Goal: Task Accomplishment & Management: Complete application form

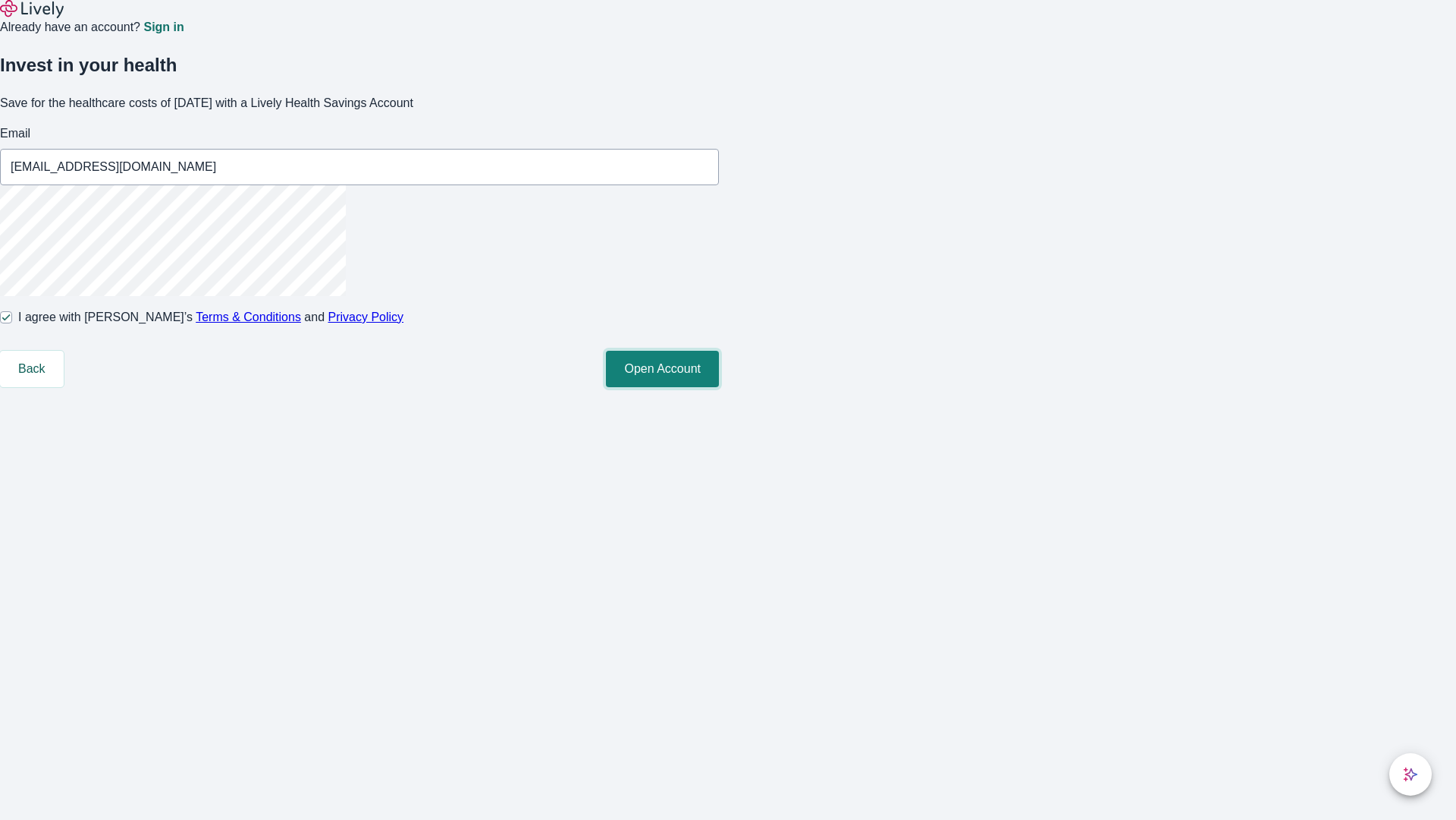
click at [719, 387] on button "Open Account" at bounding box center [662, 368] width 113 height 36
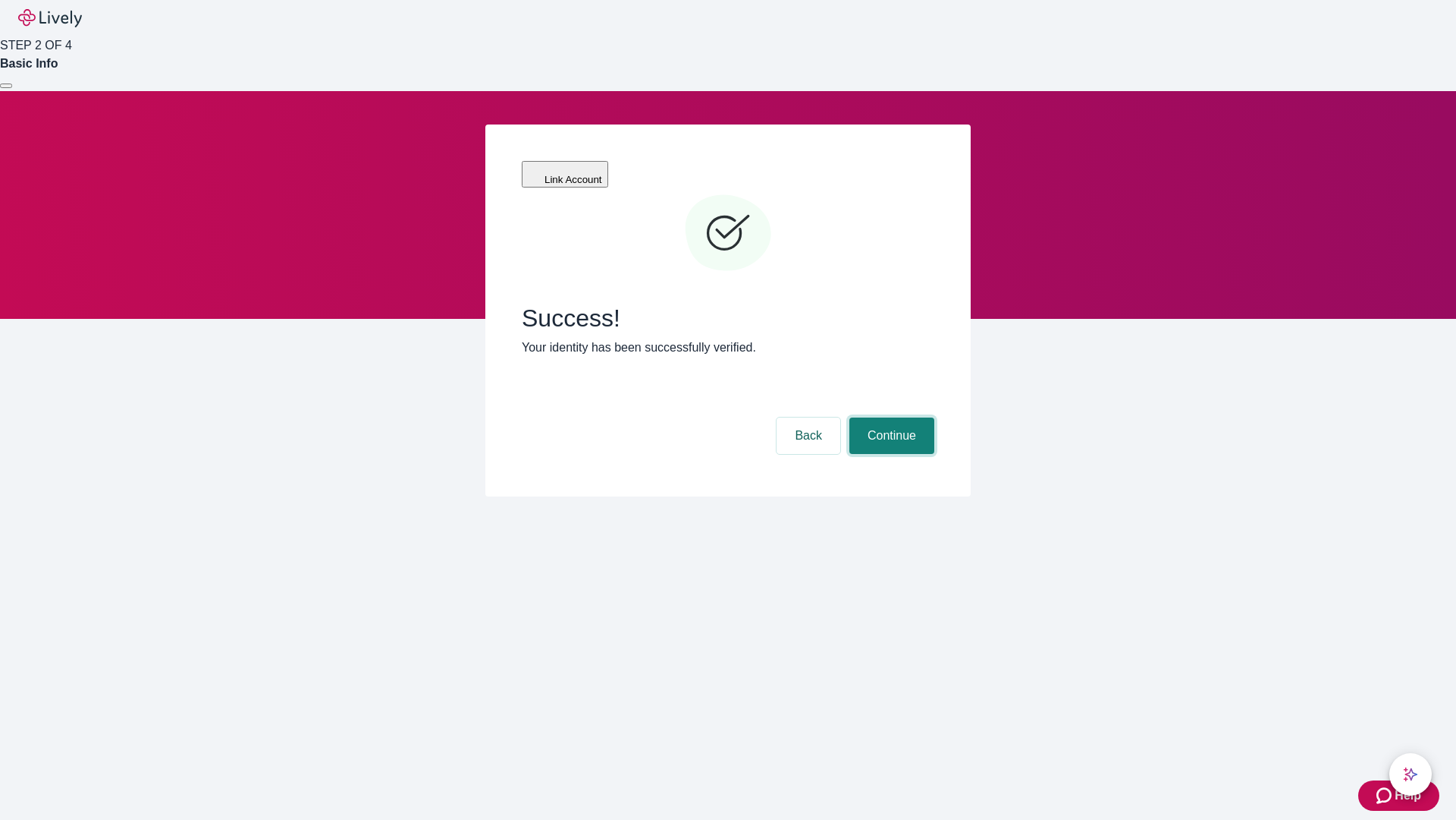
click at [890, 417] on button "Continue" at bounding box center [892, 435] width 85 height 36
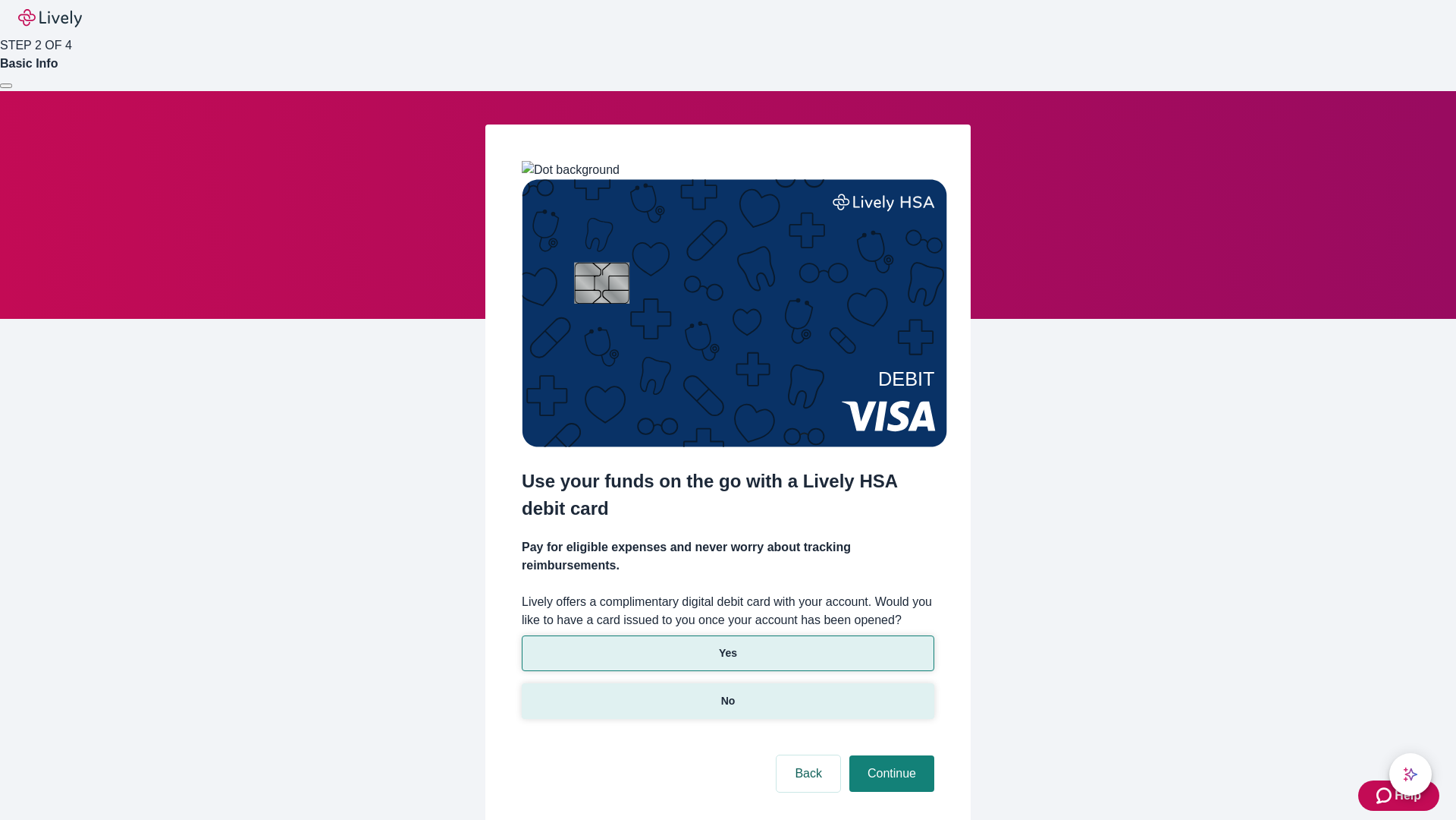
click at [727, 693] on p "No" at bounding box center [729, 700] width 15 height 16
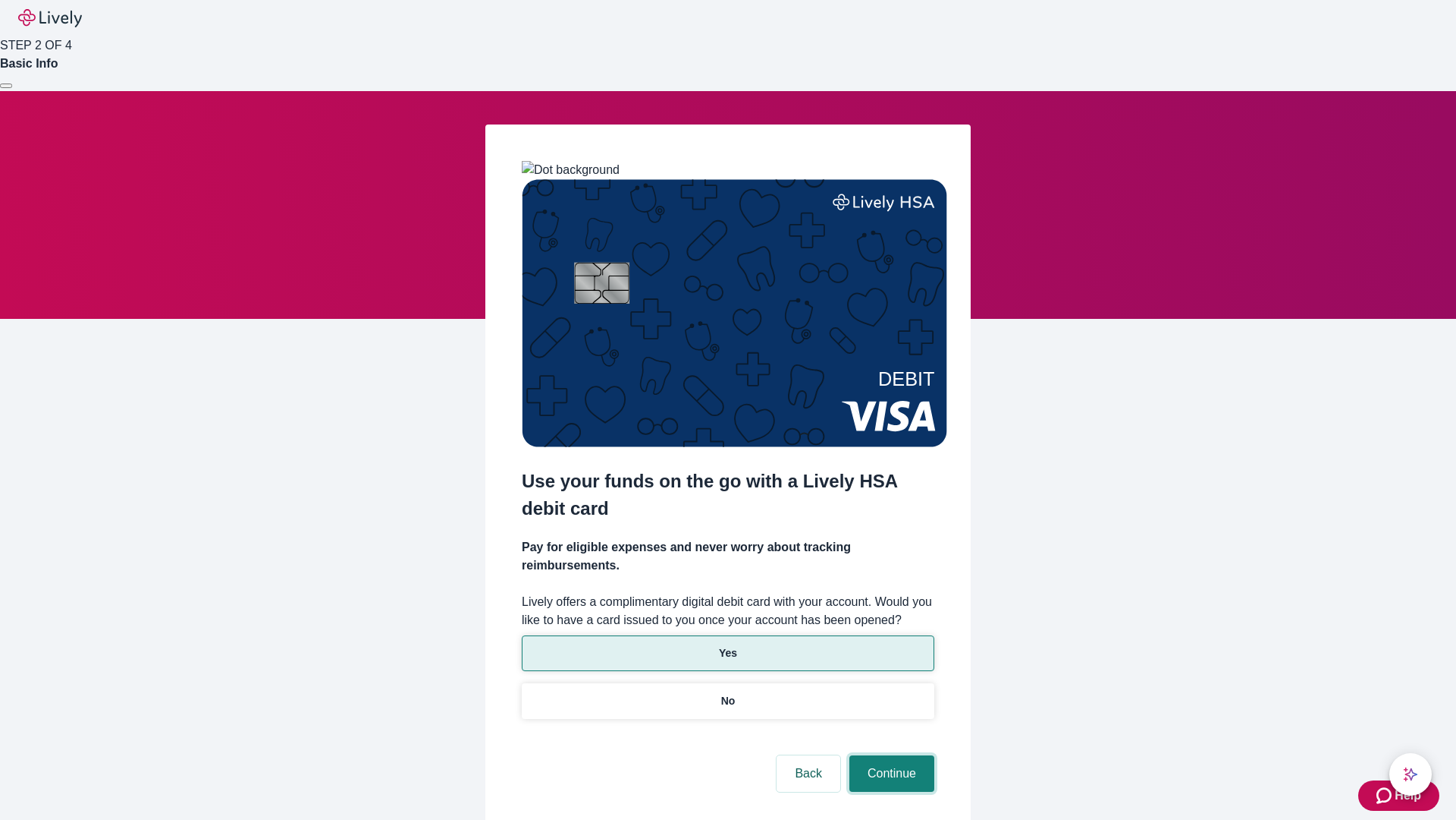
click at [890, 755] on button "Continue" at bounding box center [892, 773] width 85 height 36
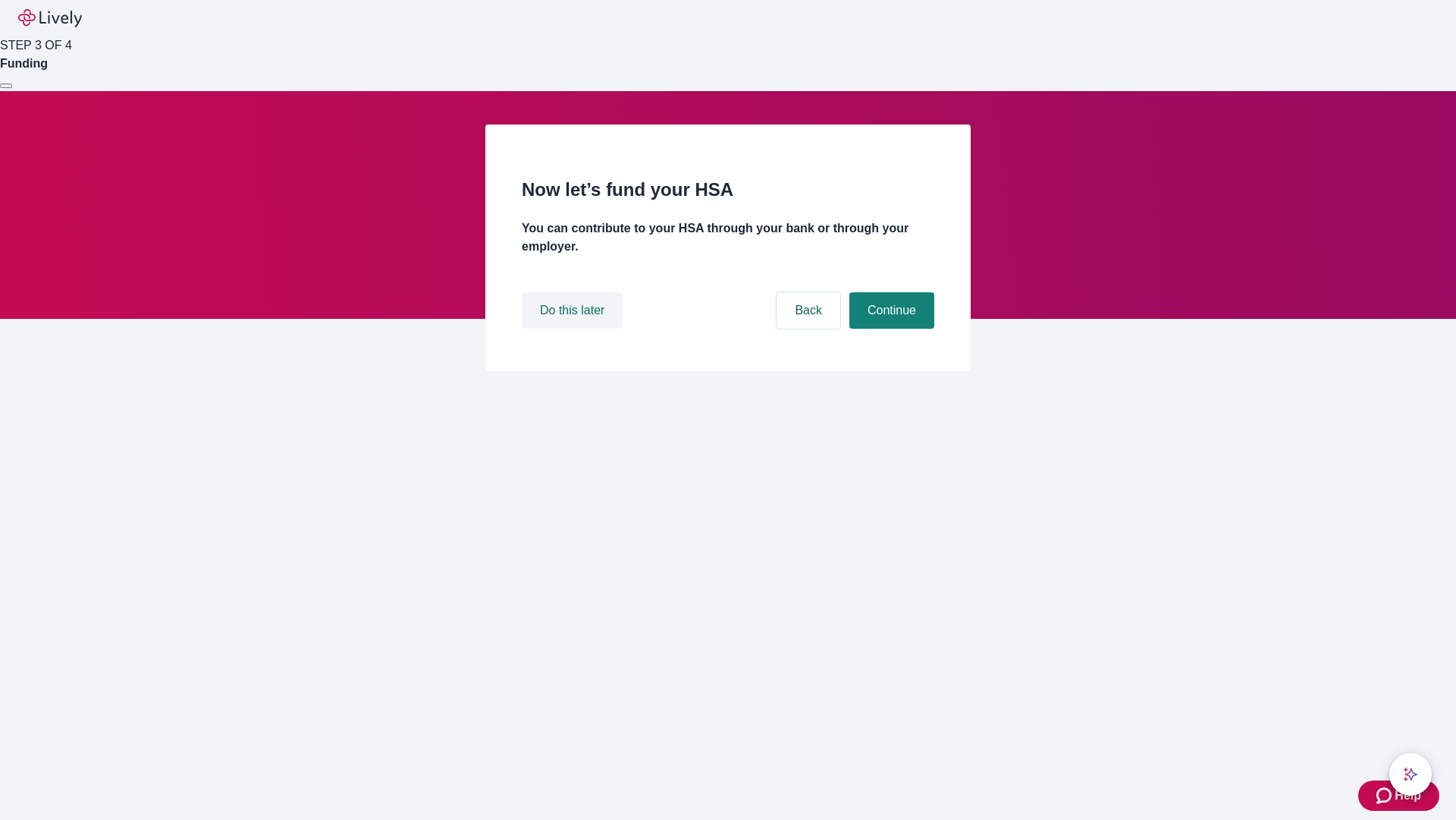
click at [574, 329] on button "Do this later" at bounding box center [571, 309] width 101 height 36
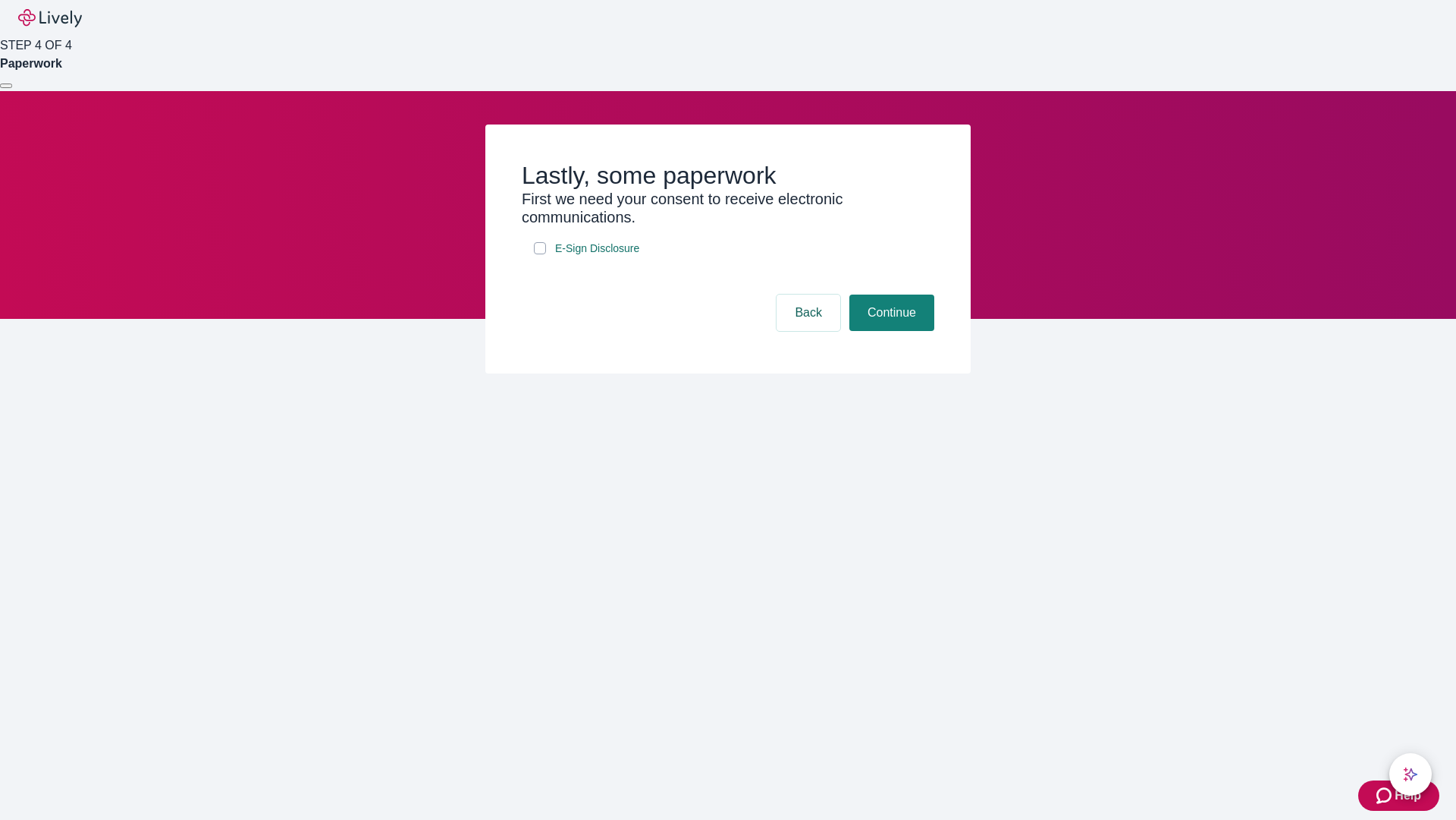
click at [540, 254] on input "E-Sign Disclosure" at bounding box center [540, 247] width 12 height 12
checkbox input "true"
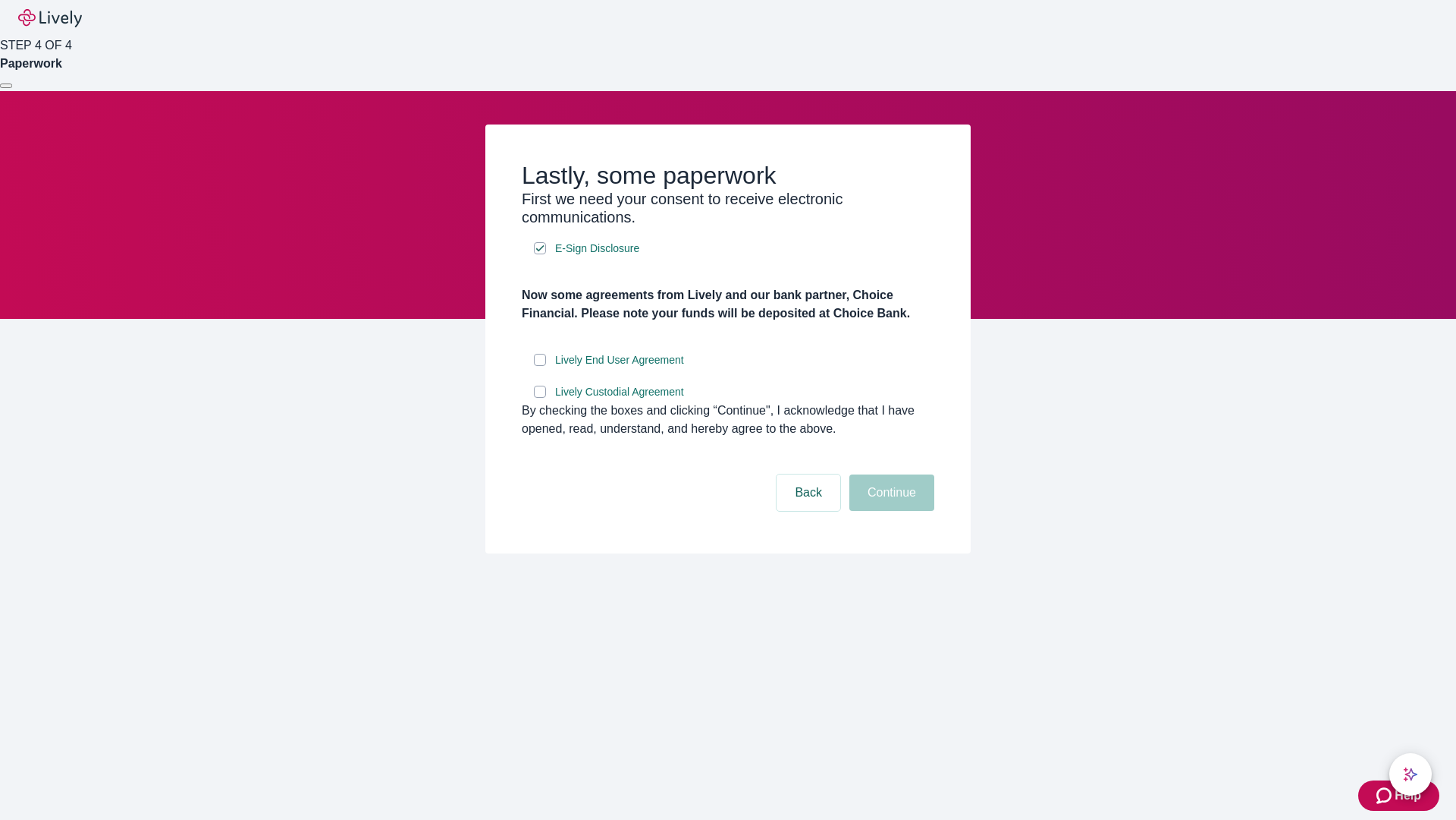
click at [540, 366] on input "Lively End User Agreement" at bounding box center [540, 360] width 12 height 12
checkbox input "true"
click at [540, 397] on input "Lively Custodial Agreement" at bounding box center [540, 391] width 12 height 12
checkbox input "true"
click at [890, 511] on button "Continue" at bounding box center [892, 492] width 85 height 36
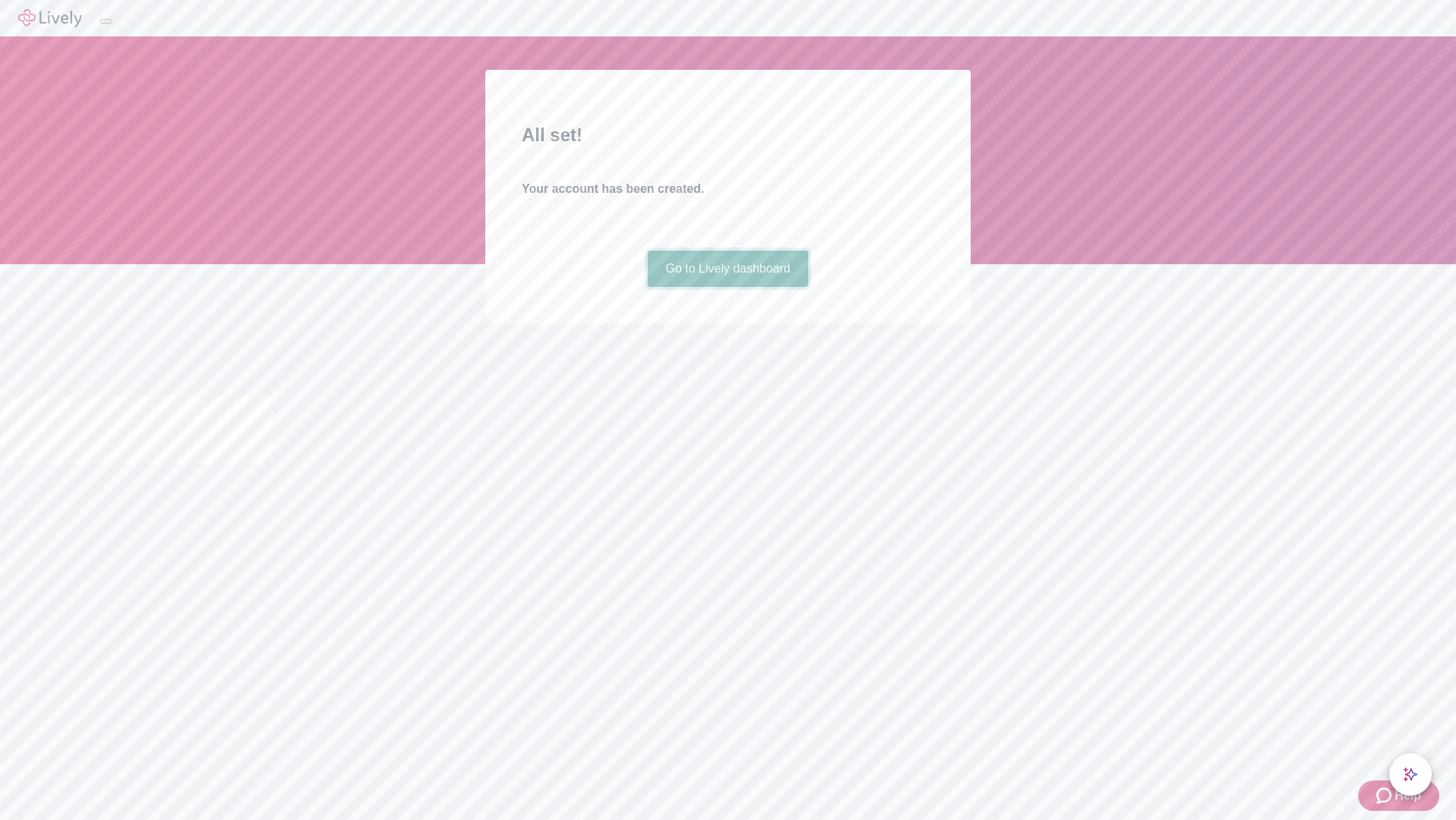
click at [727, 287] on link "Go to Lively dashboard" at bounding box center [728, 268] width 161 height 36
